Goal: Transaction & Acquisition: Subscribe to service/newsletter

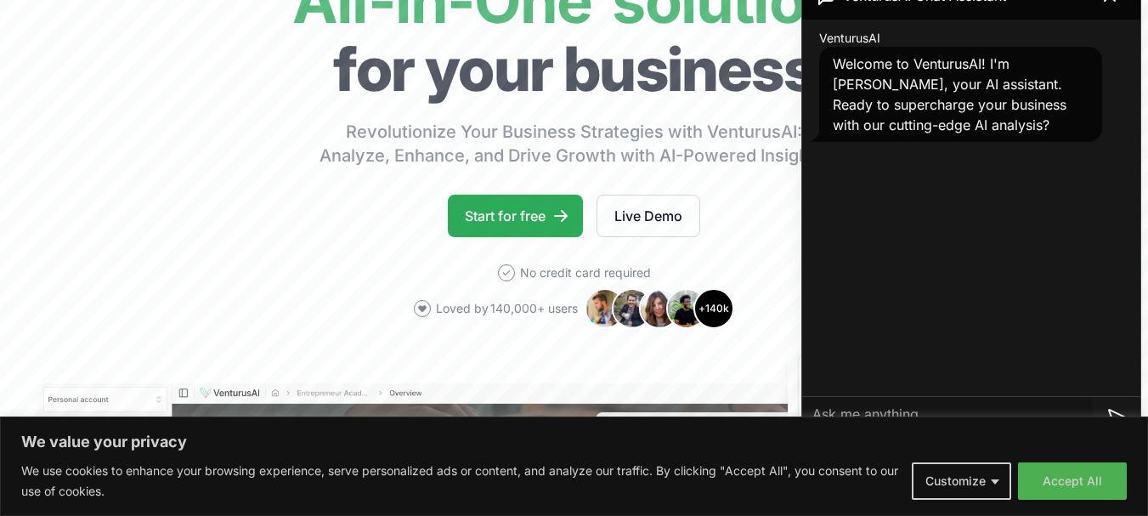
scroll to position [184, 0]
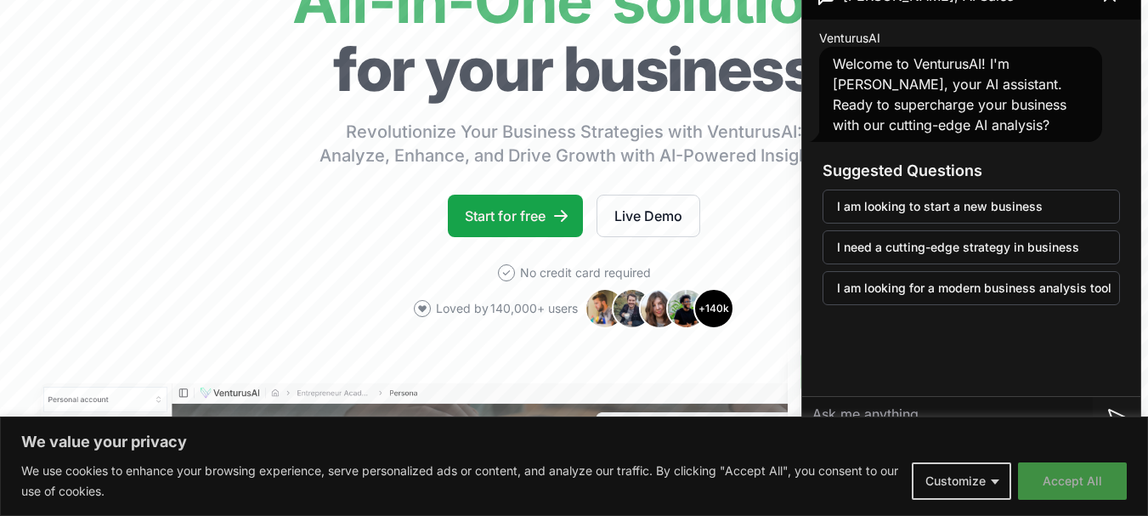
click at [1080, 482] on button "Accept All" at bounding box center [1072, 480] width 109 height 37
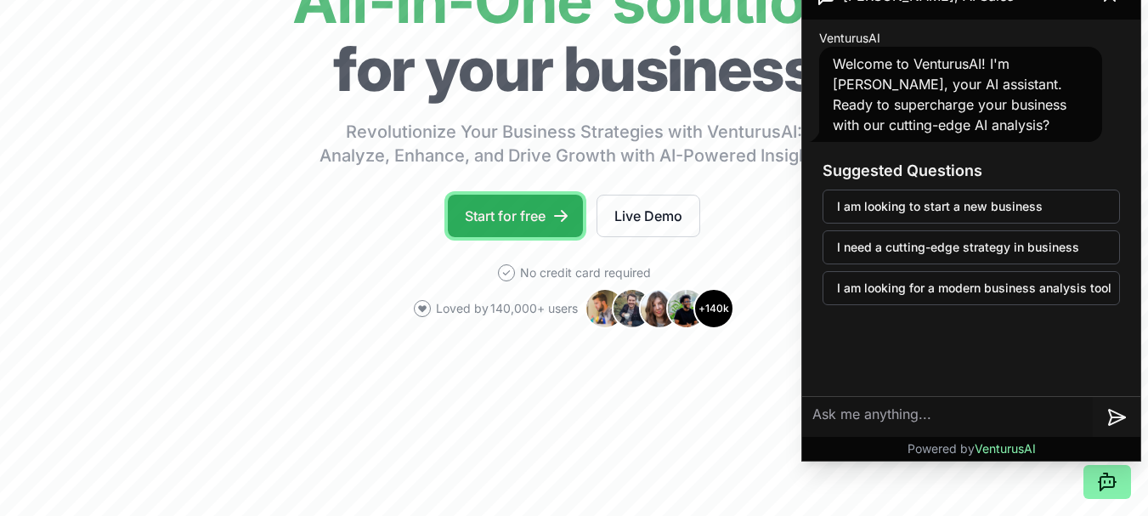
click at [523, 215] on link "Start for free" at bounding box center [515, 216] width 135 height 42
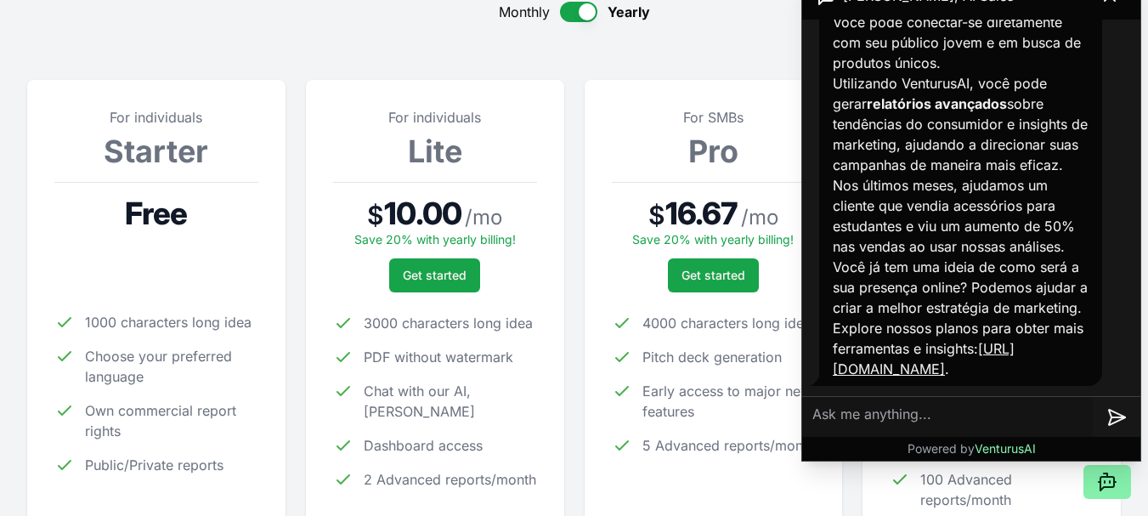
scroll to position [1535, 0]
click at [925, 183] on p "Utilizando VenturusAI, você pode gerar relatórios avançados sobre tendências do…" at bounding box center [960, 164] width 256 height 183
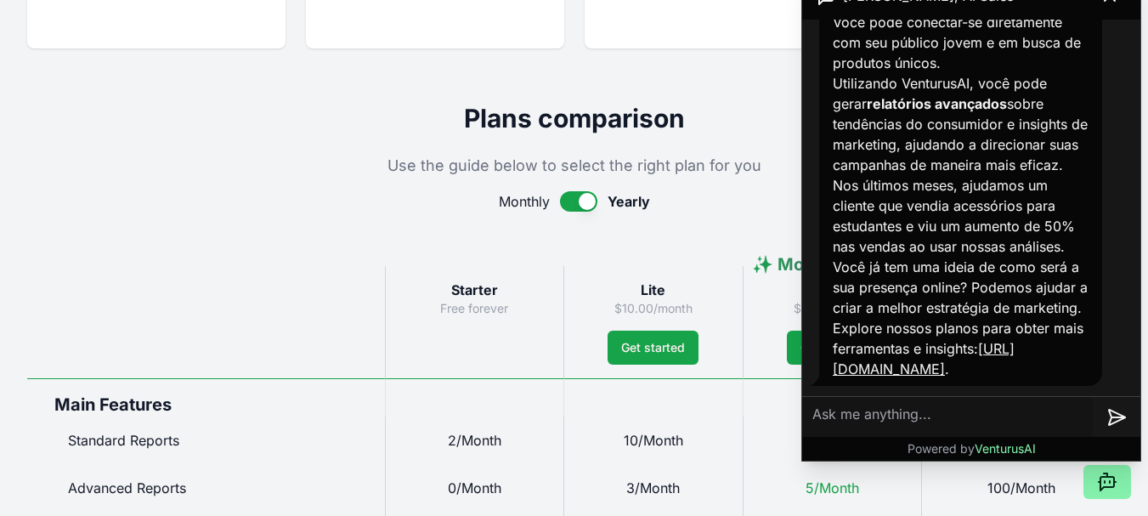
scroll to position [698, 0]
